Goal: Task Accomplishment & Management: Use online tool/utility

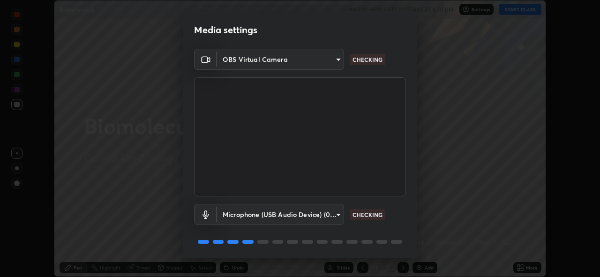
scroll to position [30, 0]
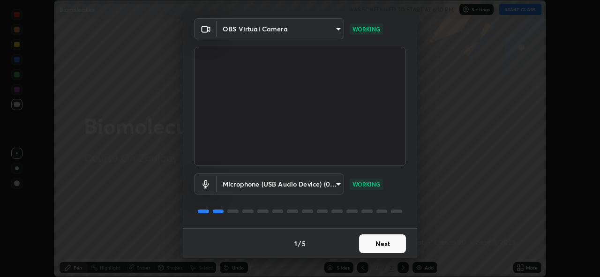
click at [367, 241] on button "Next" at bounding box center [382, 243] width 47 height 19
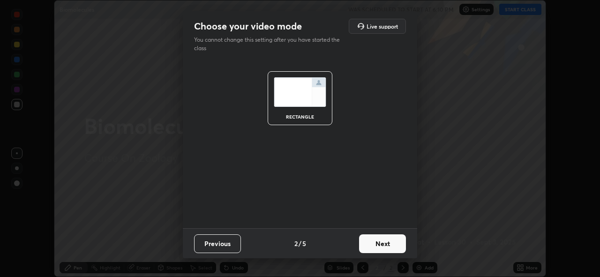
click at [368, 238] on button "Next" at bounding box center [382, 243] width 47 height 19
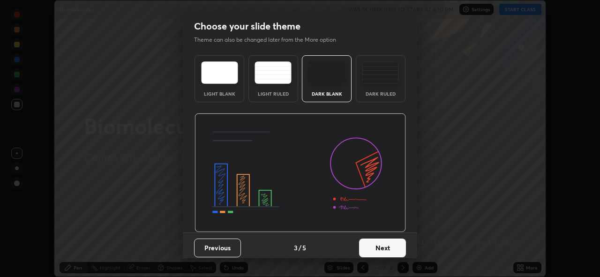
click at [370, 241] on button "Next" at bounding box center [382, 247] width 47 height 19
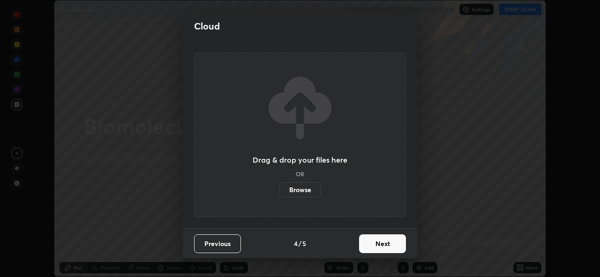
click at [366, 243] on button "Next" at bounding box center [382, 243] width 47 height 19
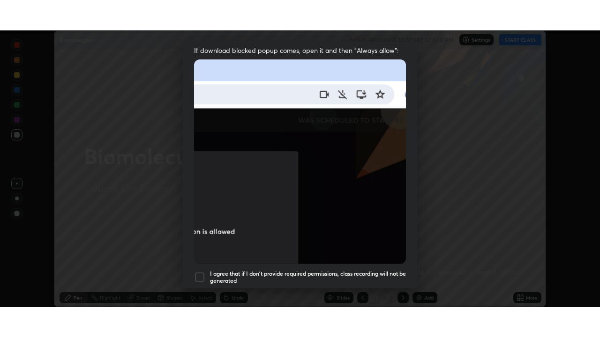
scroll to position [222, 0]
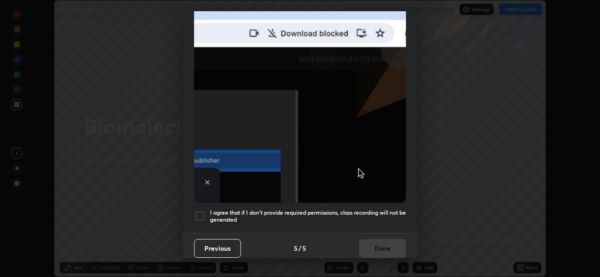
click at [333, 243] on div "Previous 5 / 5 Done" at bounding box center [300, 248] width 234 height 30
click at [349, 211] on h5 "I agree that if I don't provide required permissions, class recording will not …" at bounding box center [308, 216] width 196 height 15
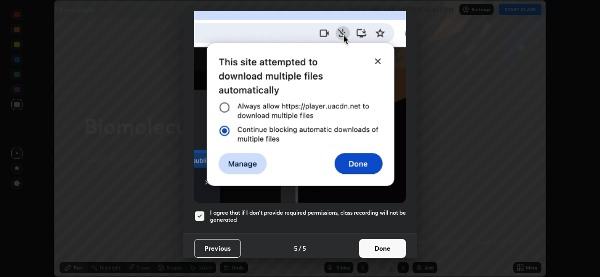
click at [371, 239] on button "Done" at bounding box center [382, 248] width 47 height 19
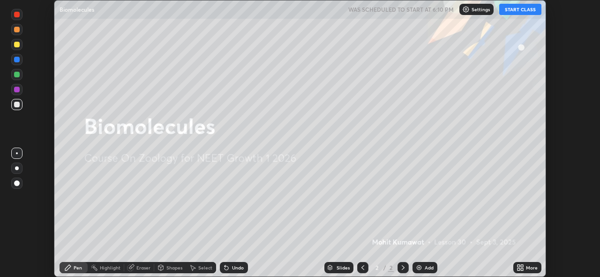
click at [518, 266] on icon at bounding box center [518, 266] width 2 height 2
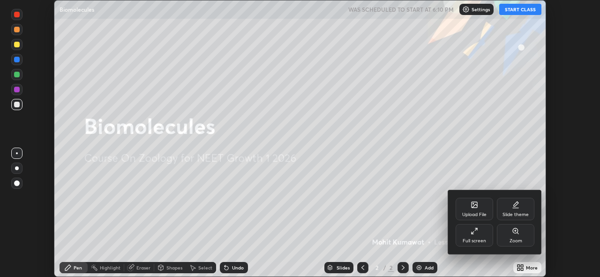
click at [460, 230] on div "Full screen" at bounding box center [473, 235] width 37 height 22
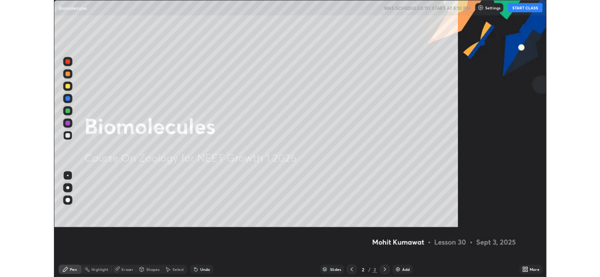
scroll to position [337, 600]
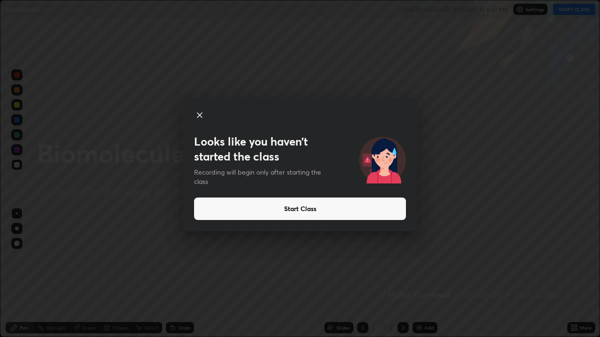
click at [377, 205] on button "Start Class" at bounding box center [300, 209] width 212 height 22
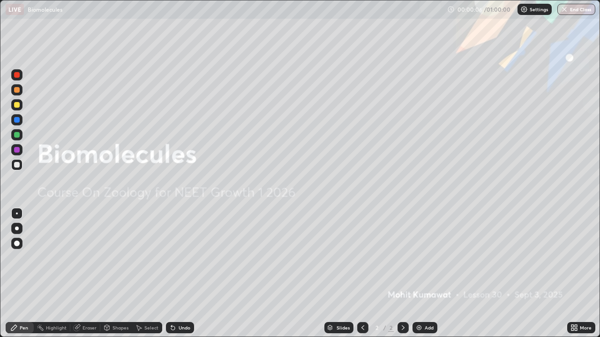
click at [572, 276] on icon at bounding box center [572, 329] width 2 height 2
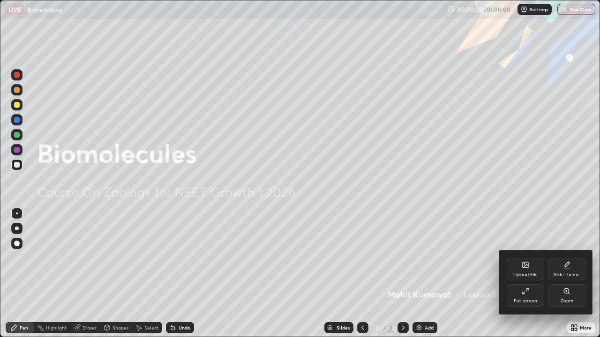
click at [539, 220] on div at bounding box center [300, 168] width 600 height 337
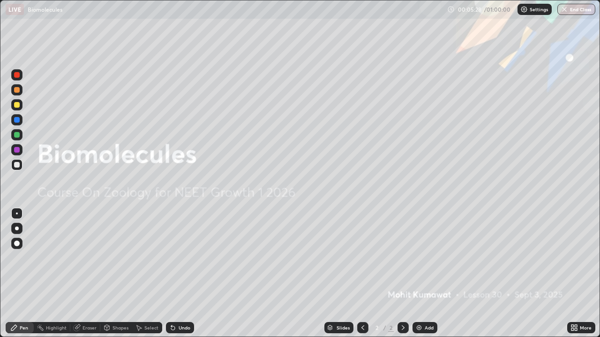
click at [427, 276] on div "Add" at bounding box center [424, 327] width 25 height 11
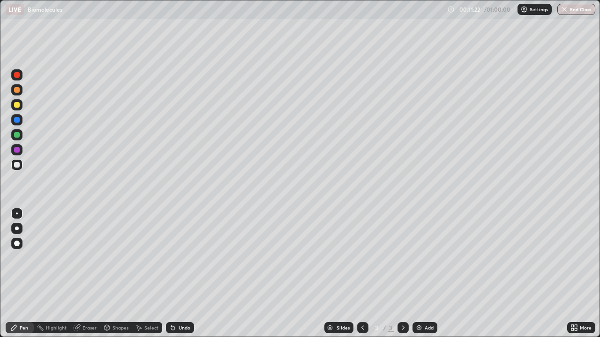
click at [427, 276] on div "Add" at bounding box center [428, 328] width 9 height 5
click at [91, 276] on div "Eraser" at bounding box center [89, 328] width 14 height 5
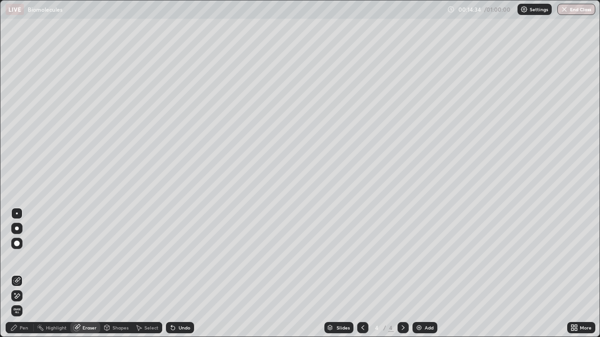
click at [25, 276] on div "Pen" at bounding box center [24, 328] width 8 height 5
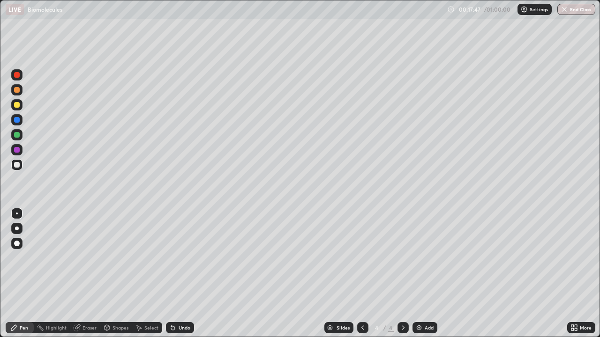
click at [420, 276] on img at bounding box center [418, 327] width 7 height 7
click at [179, 276] on div "Undo" at bounding box center [184, 328] width 12 height 5
click at [186, 276] on div "Undo" at bounding box center [184, 328] width 12 height 5
click at [82, 276] on div "Eraser" at bounding box center [89, 328] width 14 height 5
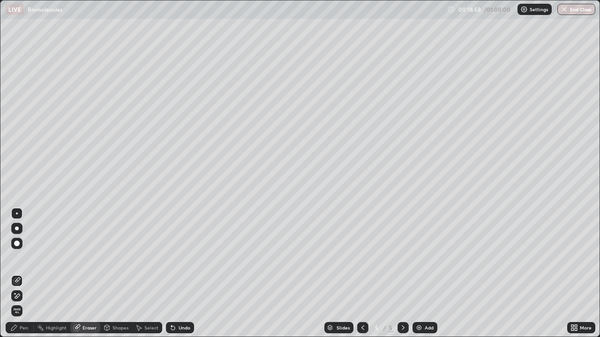
click at [28, 276] on div "Pen" at bounding box center [20, 327] width 28 height 11
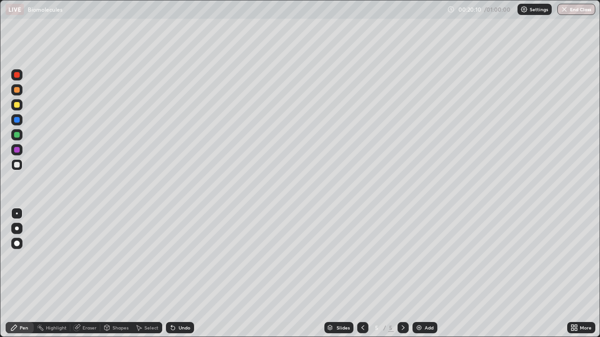
click at [176, 276] on div "Undo" at bounding box center [180, 327] width 28 height 11
click at [179, 276] on div "Undo" at bounding box center [180, 327] width 28 height 11
click at [178, 276] on div "Undo" at bounding box center [180, 327] width 28 height 11
click at [175, 276] on div "Undo" at bounding box center [180, 327] width 28 height 11
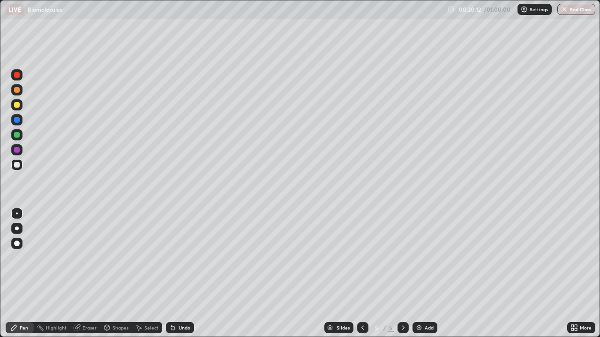
click at [177, 276] on div "Undo" at bounding box center [180, 327] width 28 height 11
click at [181, 276] on div "Undo" at bounding box center [184, 328] width 12 height 5
click at [182, 276] on div "Undo" at bounding box center [184, 328] width 12 height 5
click at [421, 276] on img at bounding box center [418, 327] width 7 height 7
click at [15, 76] on div at bounding box center [17, 75] width 6 height 6
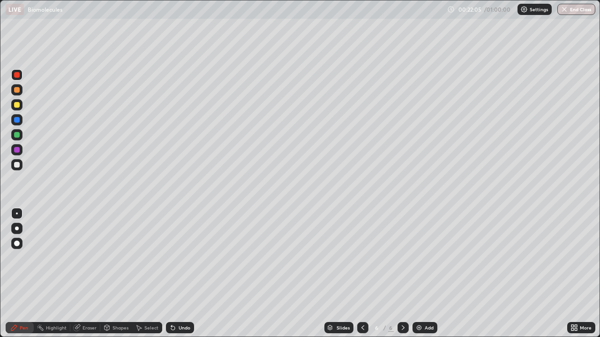
click at [14, 116] on div at bounding box center [16, 119] width 11 height 11
click at [12, 131] on div at bounding box center [16, 134] width 11 height 11
click at [363, 276] on icon at bounding box center [362, 327] width 7 height 7
click at [422, 276] on div "Add" at bounding box center [424, 327] width 25 height 11
click at [82, 276] on div "Eraser" at bounding box center [89, 328] width 14 height 5
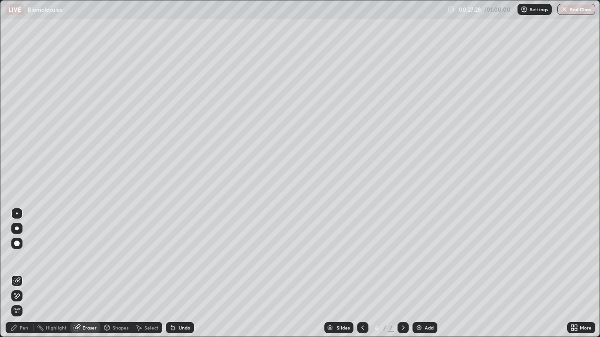
click at [24, 276] on div "Pen" at bounding box center [24, 328] width 8 height 5
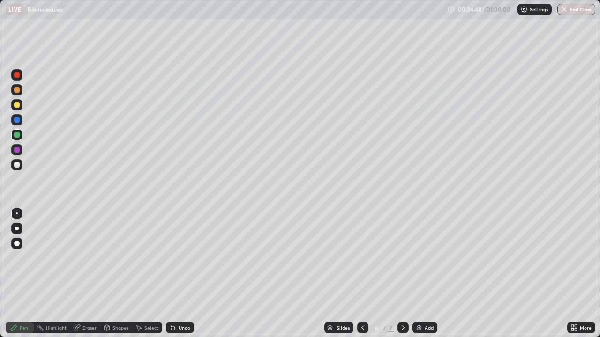
click at [429, 276] on div "Add" at bounding box center [428, 328] width 9 height 5
click at [182, 276] on div "Undo" at bounding box center [184, 328] width 12 height 5
click at [184, 276] on div "Undo" at bounding box center [184, 328] width 12 height 5
click at [402, 276] on icon at bounding box center [402, 327] width 7 height 7
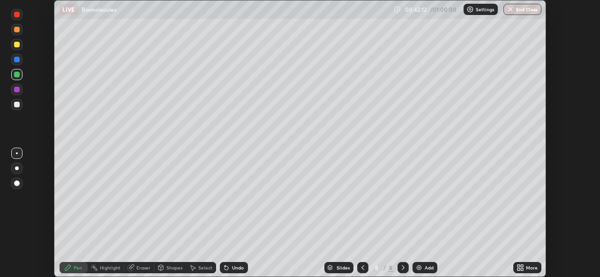
scroll to position [46561, 46238]
click at [529, 10] on button "End Class" at bounding box center [522, 9] width 38 height 11
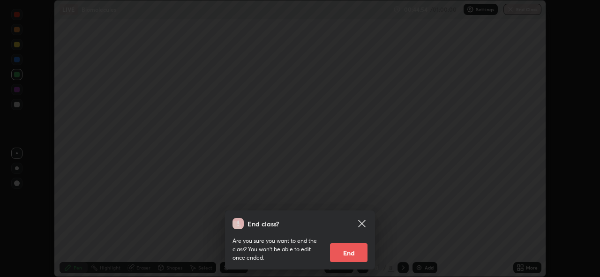
click at [356, 253] on button "End" at bounding box center [348, 252] width 37 height 19
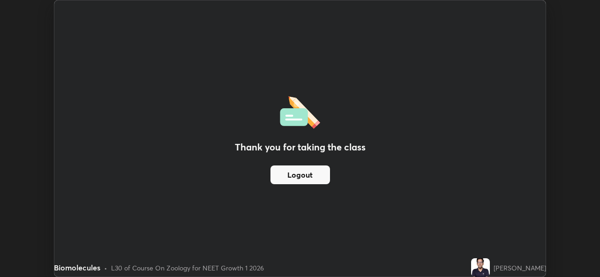
click at [312, 173] on button "Logout" at bounding box center [299, 174] width 59 height 19
click at [318, 175] on button "Logout" at bounding box center [299, 174] width 59 height 19
click at [321, 177] on button "Logout" at bounding box center [299, 174] width 59 height 19
